Goal: Navigation & Orientation: Go to known website

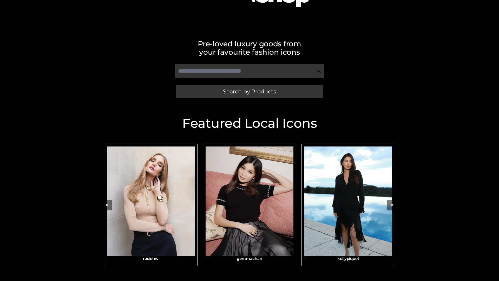
scroll to position [110, 0]
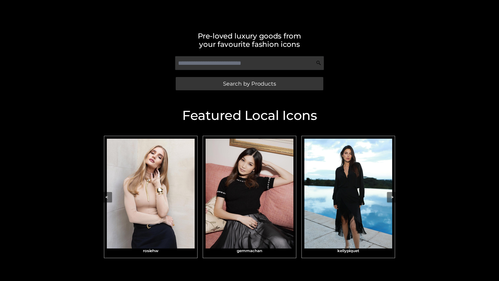
scroll to position [110, 0]
